Goal: Transaction & Acquisition: Download file/media

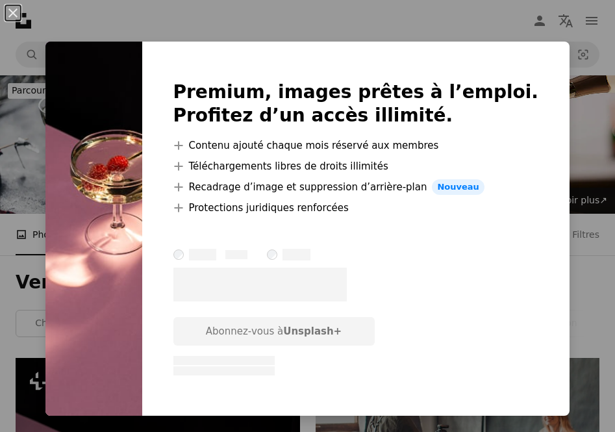
scroll to position [342, 0]
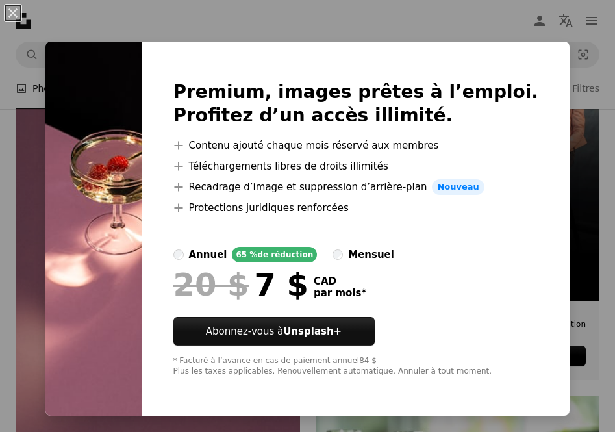
click at [15, 9] on button "An X shape" at bounding box center [13, 13] width 16 height 16
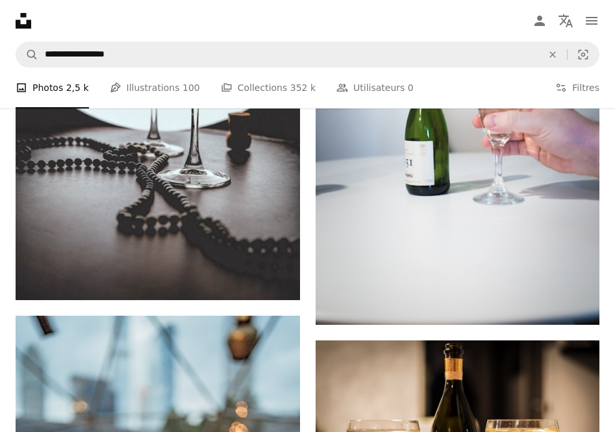
scroll to position [2668, 0]
click at [270, 284] on link "Arrow pointing down" at bounding box center [274, 276] width 26 height 21
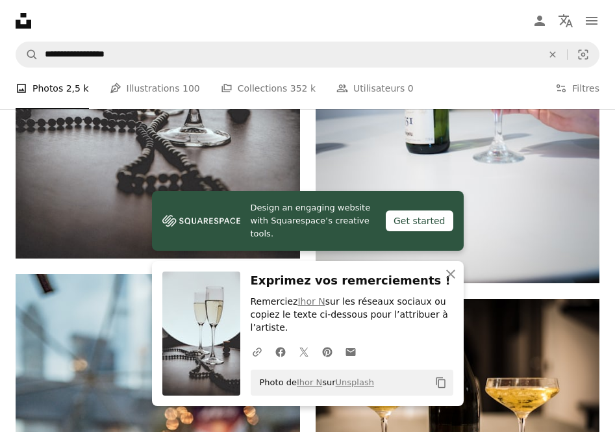
click at [442, 271] on button "An X shape Fermer" at bounding box center [451, 274] width 26 height 26
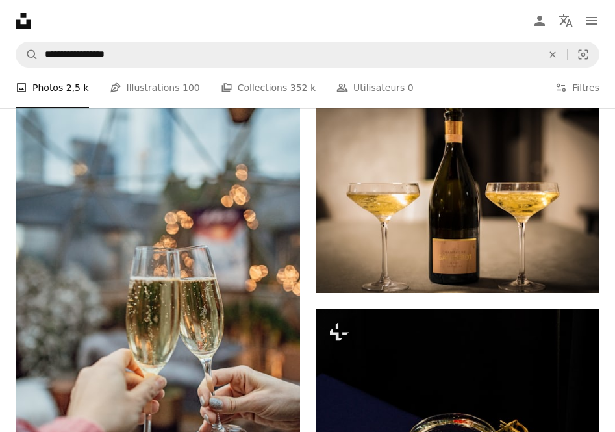
scroll to position [2905, 0]
click at [574, 271] on icon "Télécharger" at bounding box center [574, 268] width 8 height 9
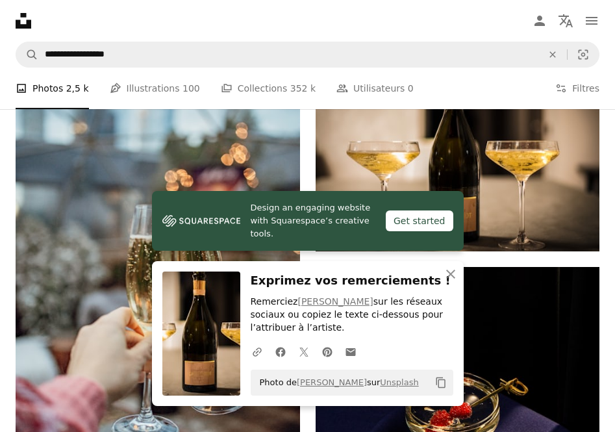
click at [451, 270] on icon "An X shape" at bounding box center [451, 274] width 16 height 16
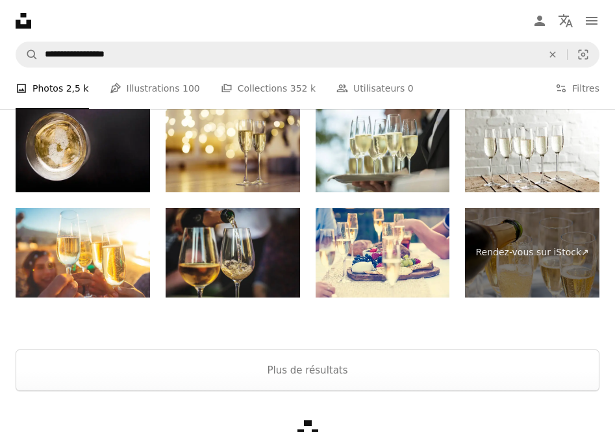
scroll to position [4092, 0]
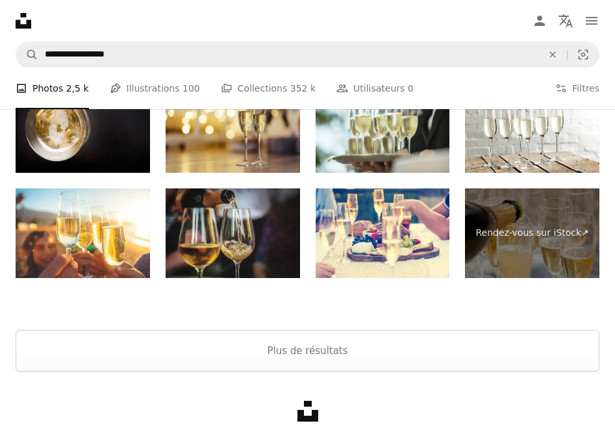
click at [546, 340] on button "Plus de résultats" at bounding box center [308, 351] width 584 height 42
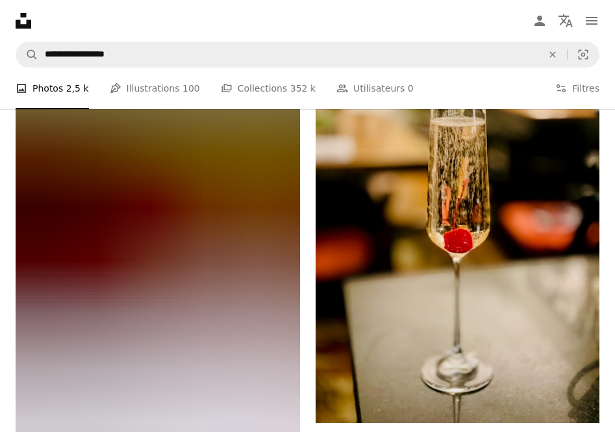
scroll to position [4493, 0]
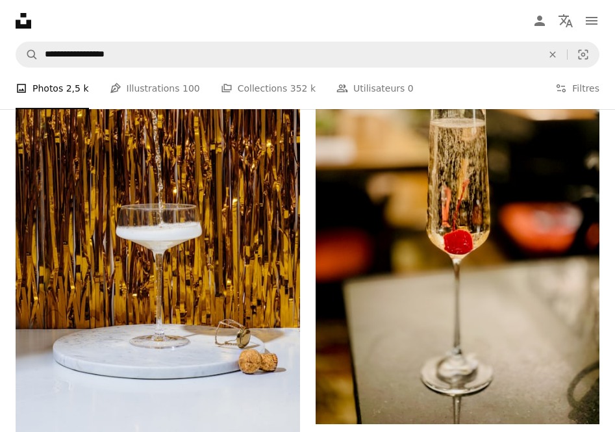
click at [581, 404] on link "Arrow pointing down" at bounding box center [574, 400] width 26 height 21
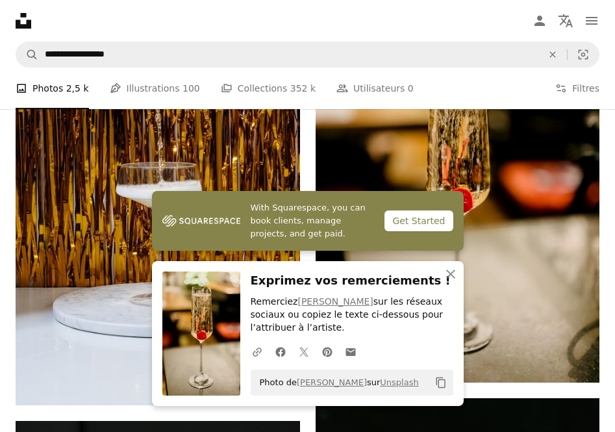
click at [442, 279] on button "An X shape Fermer" at bounding box center [451, 274] width 26 height 26
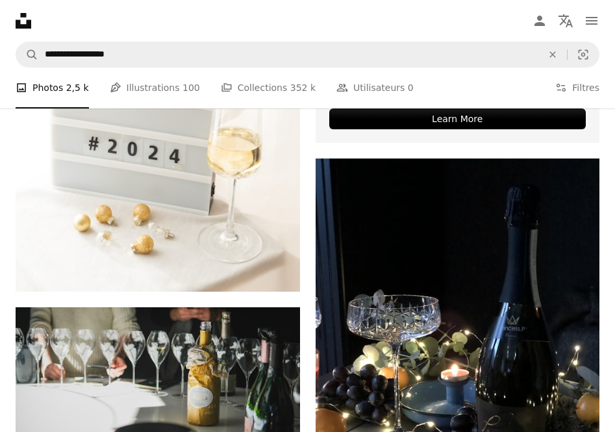
scroll to position [9173, 0]
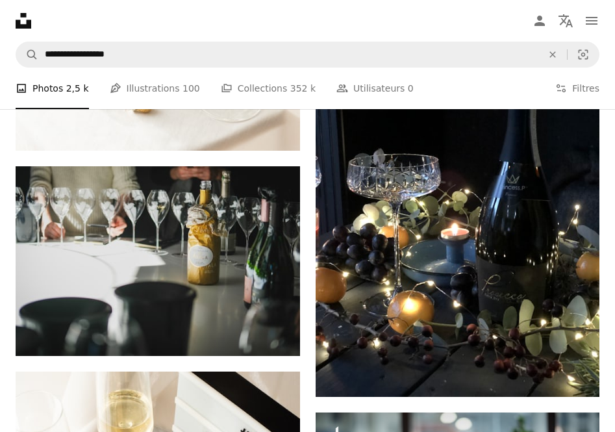
click at [570, 373] on icon "Arrow pointing down" at bounding box center [573, 373] width 10 height 16
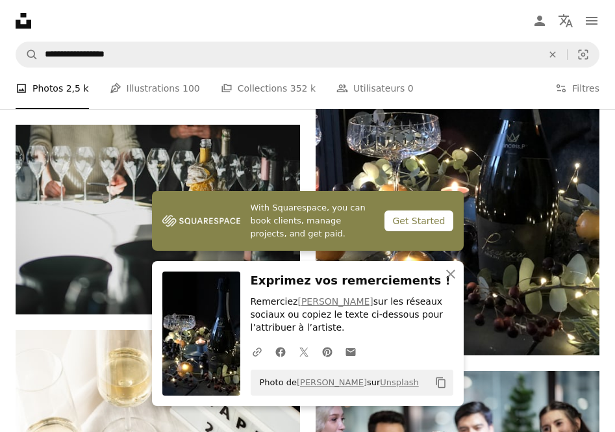
click at [446, 279] on icon "An X shape" at bounding box center [451, 274] width 16 height 16
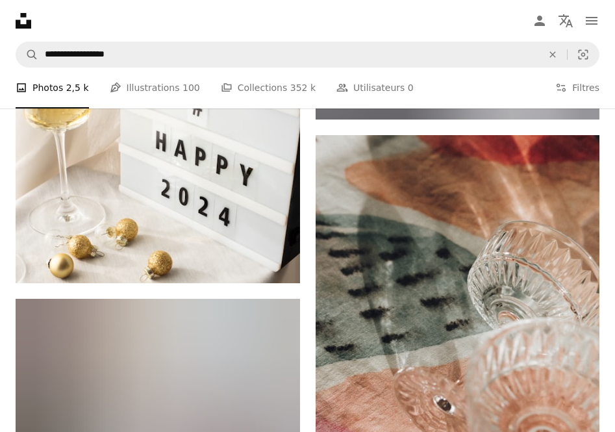
scroll to position [19024, 0]
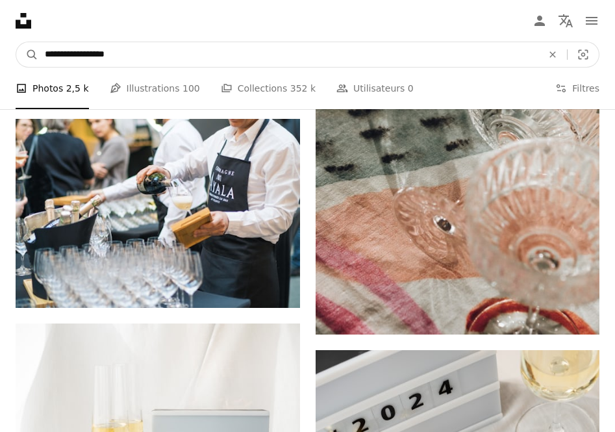
click at [151, 61] on input "**********" at bounding box center [288, 54] width 500 height 25
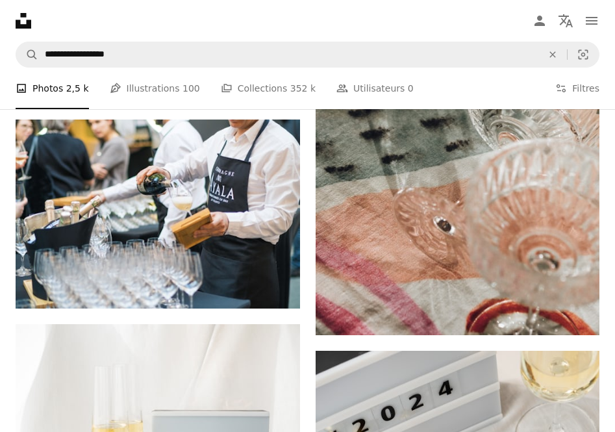
click at [561, 57] on icon "An X shape" at bounding box center [552, 54] width 29 height 10
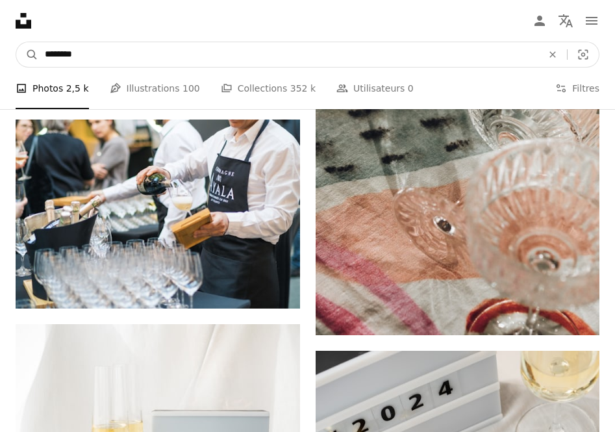
type input "*********"
click at [27, 54] on button "A magnifying glass" at bounding box center [27, 54] width 22 height 25
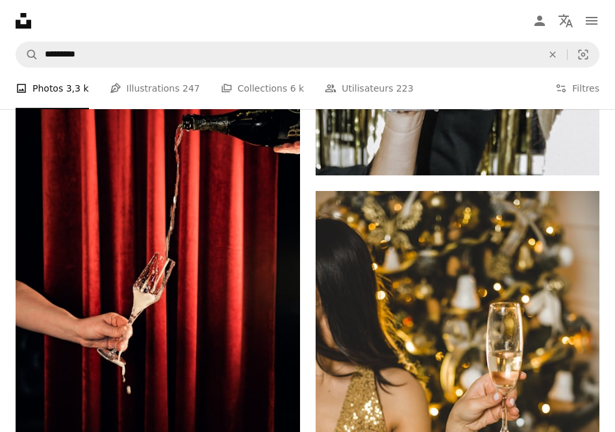
scroll to position [2229, 0]
